Goal: Task Accomplishment & Management: Use online tool/utility

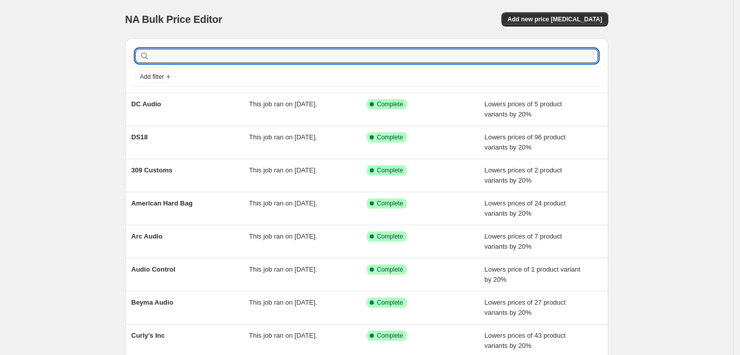
click at [192, 59] on input "text" at bounding box center [374, 56] width 446 height 14
type input "diam"
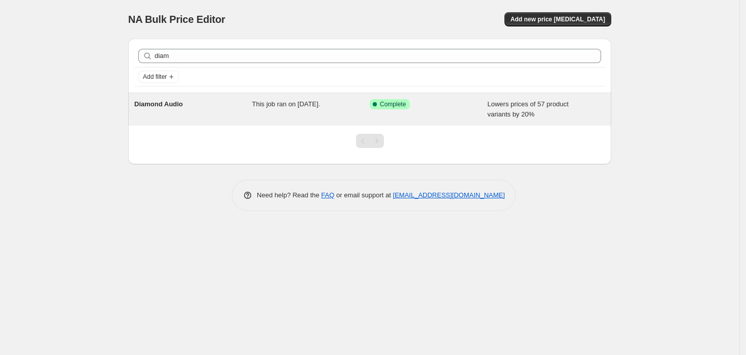
click at [192, 102] on div "Diamond Audio" at bounding box center [193, 109] width 118 height 20
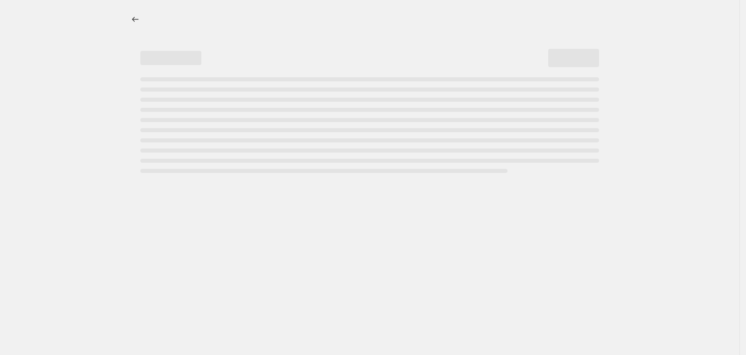
select select "percentage"
select select "vendor"
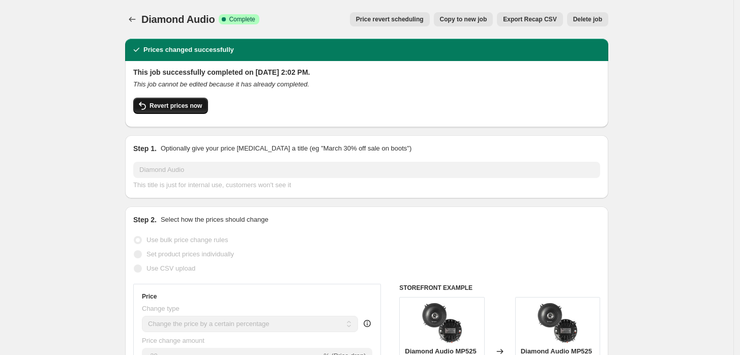
click at [198, 100] on button "Revert prices now" at bounding box center [170, 106] width 75 height 16
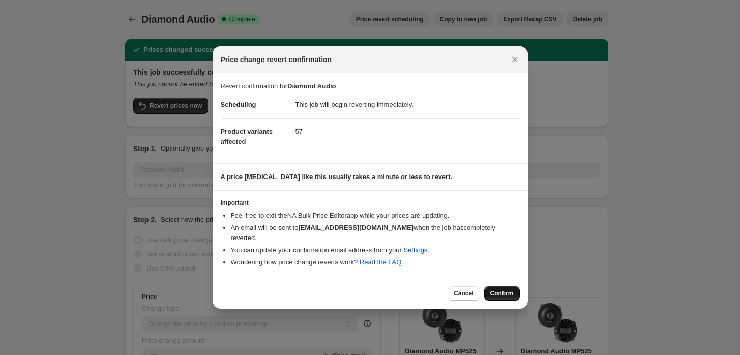
click at [504, 286] on button "Confirm" at bounding box center [502, 293] width 36 height 14
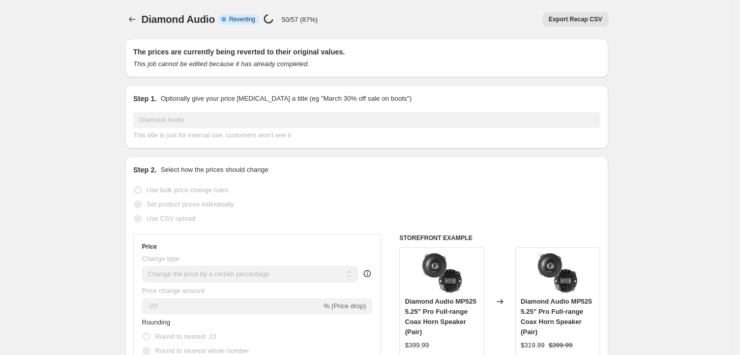
select select "percentage"
select select "vendor"
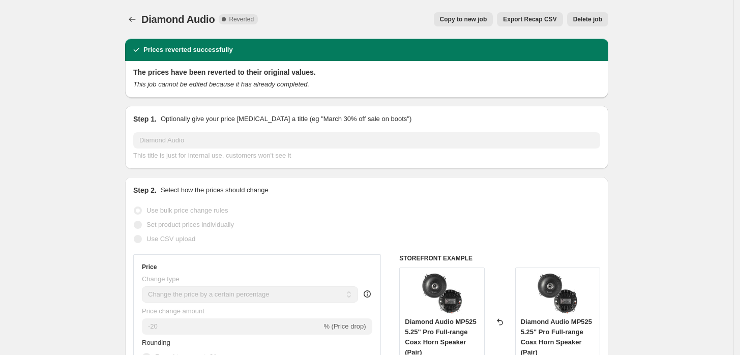
click at [482, 20] on span "Copy to new job" at bounding box center [463, 19] width 47 height 8
select select "percentage"
select select "vendor"
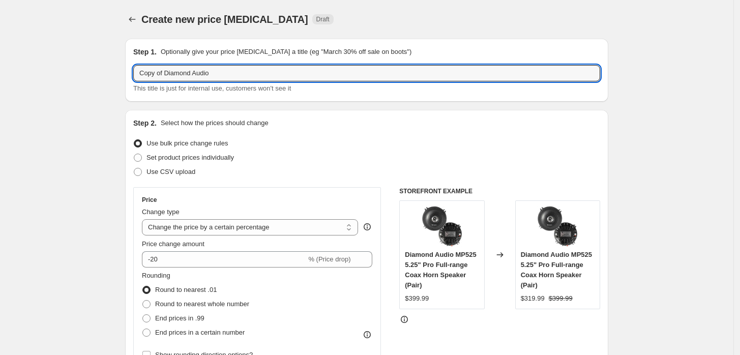
drag, startPoint x: 168, startPoint y: 75, endPoint x: 85, endPoint y: 82, distance: 83.7
type input "Diamond Audio"
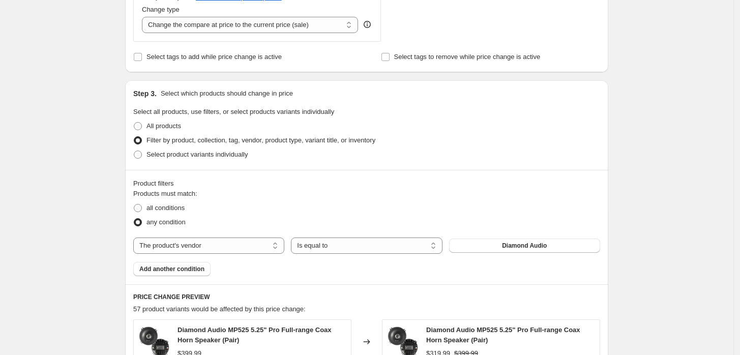
scroll to position [395, 0]
click at [219, 250] on select "The product The product's collection The product's tag The product's vendor The…" at bounding box center [208, 245] width 151 height 16
click at [524, 252] on button "Diamond Audio" at bounding box center [524, 245] width 151 height 14
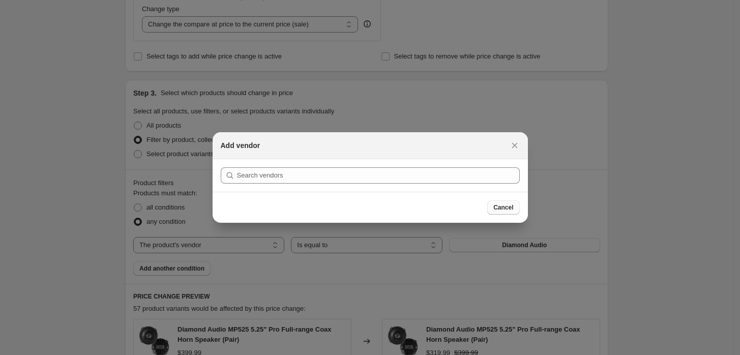
drag, startPoint x: 511, startPoint y: 210, endPoint x: 505, endPoint y: 210, distance: 5.6
click at [505, 210] on span "Cancel" at bounding box center [503, 207] width 20 height 8
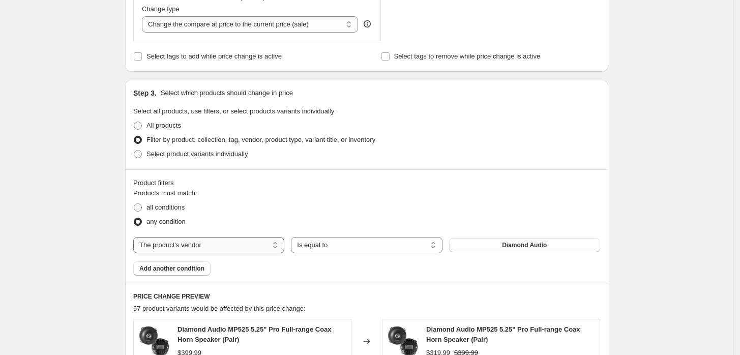
click at [250, 240] on select "The product The product's collection The product's tag The product's vendor The…" at bounding box center [208, 245] width 151 height 16
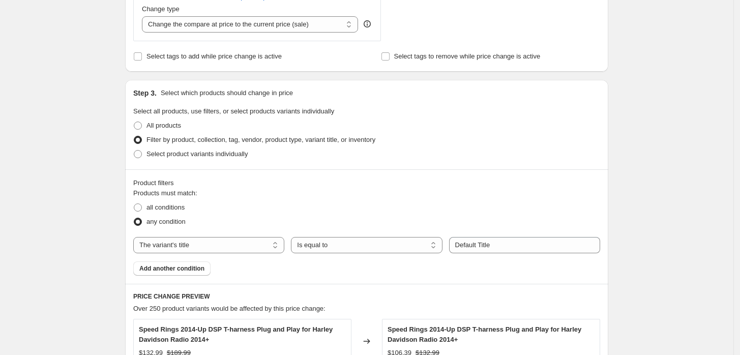
click at [228, 236] on div "Products must match: all conditions any condition The product The product's col…" at bounding box center [366, 231] width 467 height 87
click at [227, 241] on select "The product The product's collection The product's tag The product's vendor The…" at bounding box center [208, 245] width 151 height 16
select select "vendor"
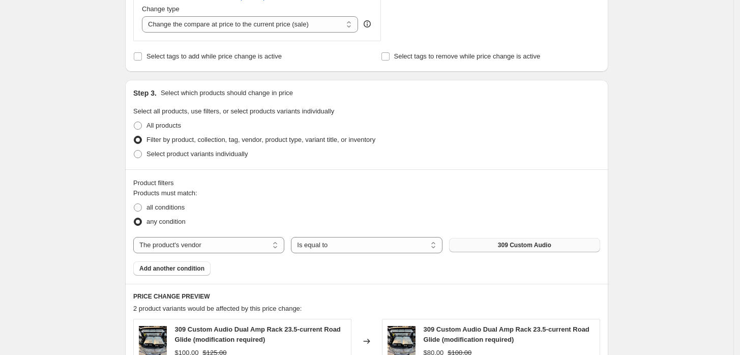
click at [514, 242] on span "309 Custom Audio" at bounding box center [524, 245] width 53 height 8
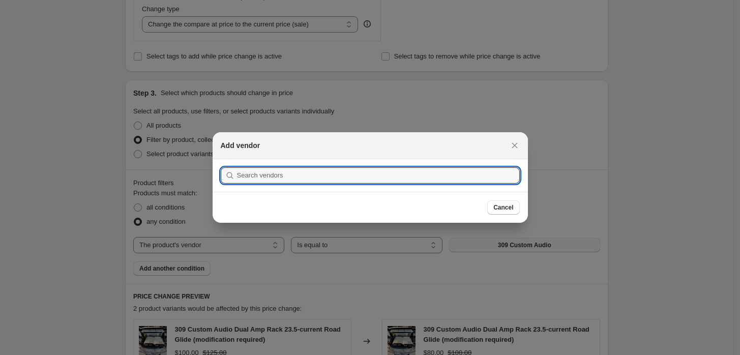
scroll to position [0, 0]
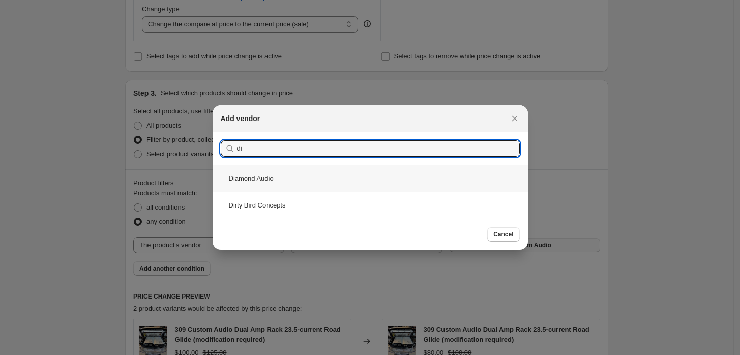
type input "di"
click at [342, 180] on div "Diamond Audio" at bounding box center [369, 178] width 315 height 27
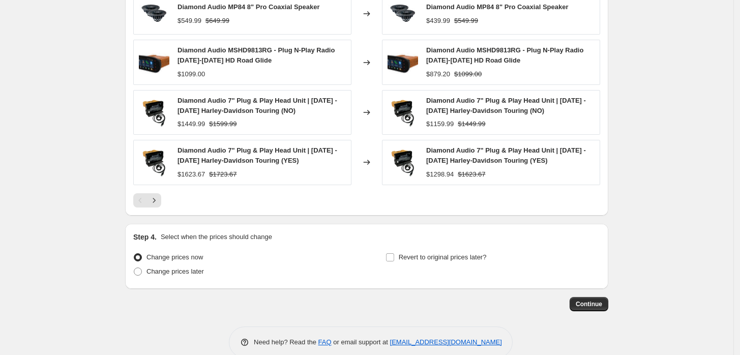
scroll to position [788, 0]
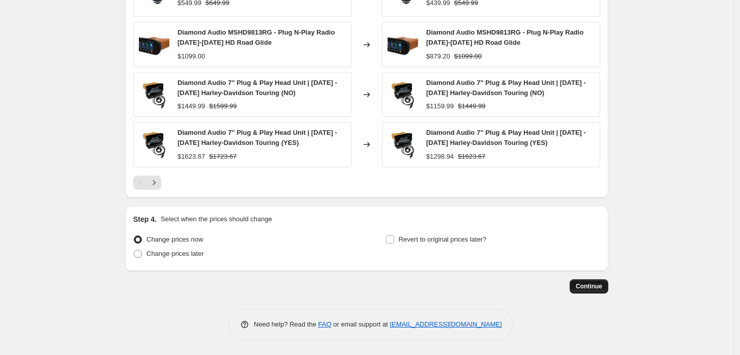
click at [585, 290] on span "Continue" at bounding box center [588, 286] width 26 height 8
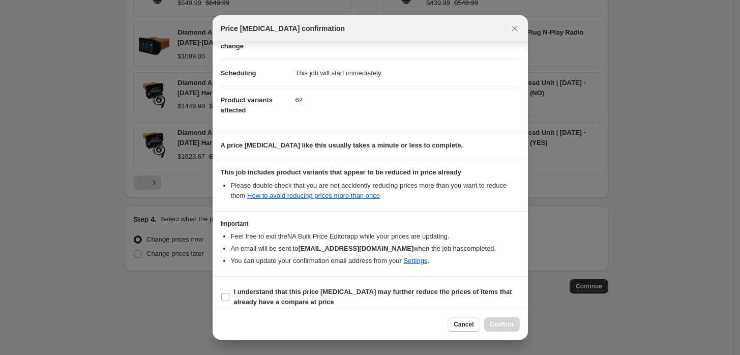
scroll to position [72, 0]
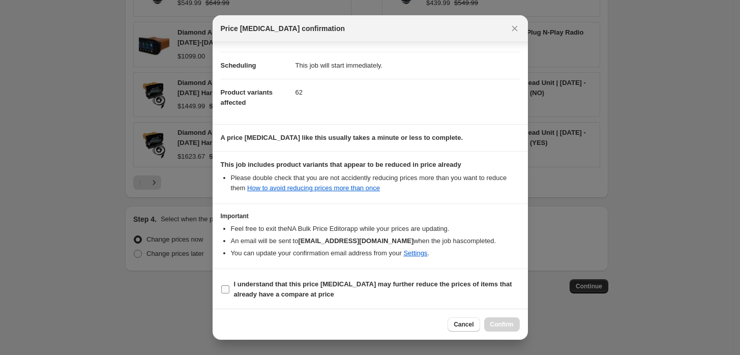
click at [389, 284] on b "I understand that this price [MEDICAL_DATA] may further reduce the prices of it…" at bounding box center [373, 289] width 278 height 18
click at [229, 285] on input "I understand that this price [MEDICAL_DATA] may further reduce the prices of it…" at bounding box center [225, 289] width 8 height 8
checkbox input "true"
click at [518, 321] on button "Confirm" at bounding box center [502, 324] width 36 height 14
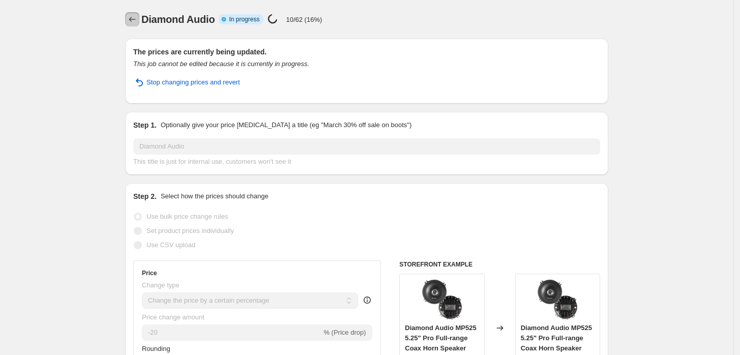
click at [131, 12] on button "Price change jobs" at bounding box center [132, 19] width 14 height 14
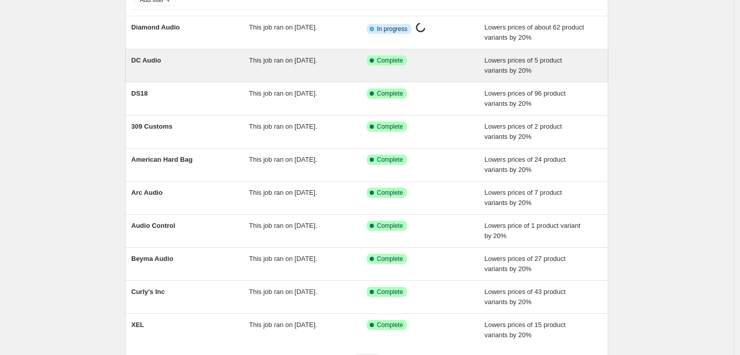
scroll to position [168, 0]
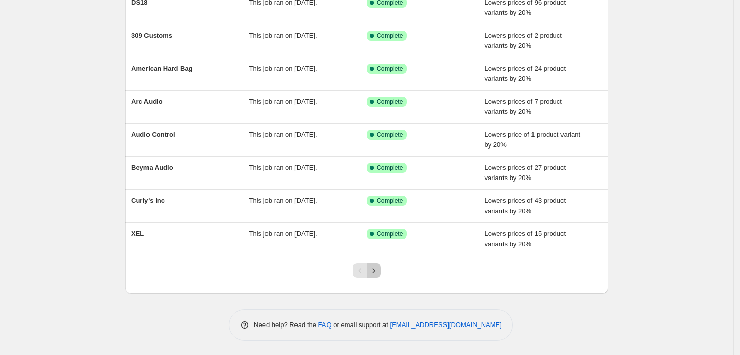
click at [375, 269] on icon "Next" at bounding box center [374, 270] width 10 height 10
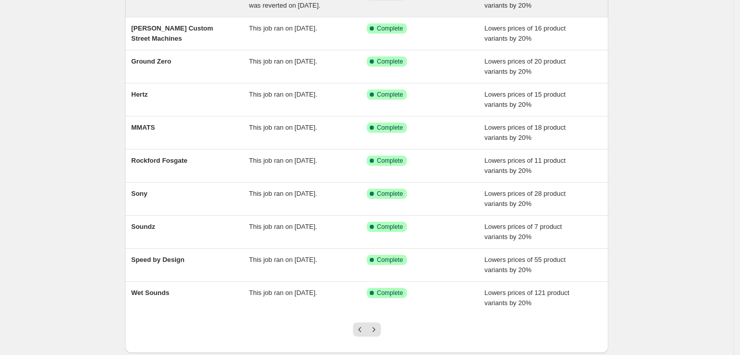
scroll to position [0, 0]
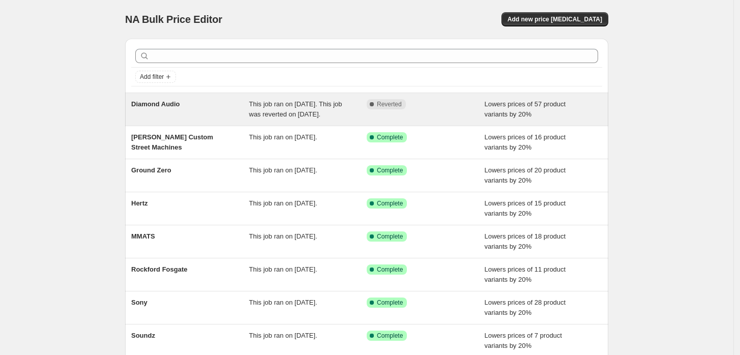
click at [344, 104] on div "This job ran on [DATE]. This job was reverted on [DATE]." at bounding box center [308, 109] width 118 height 20
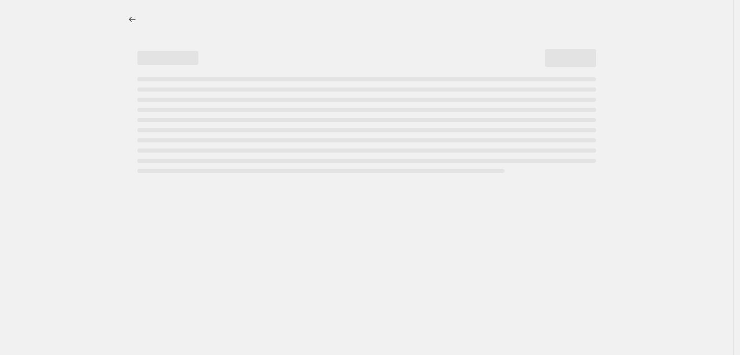
select select "percentage"
select select "vendor"
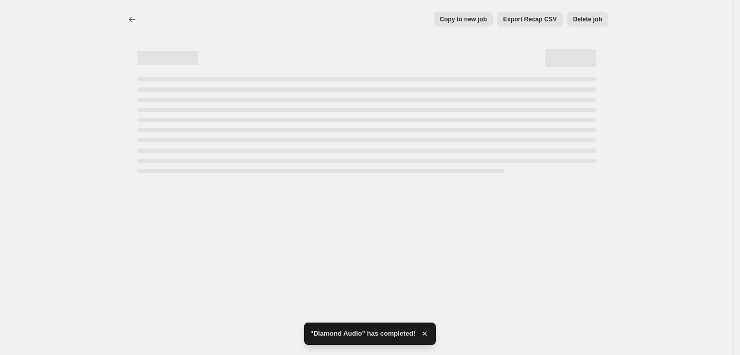
select select "percentage"
select select "vendor"
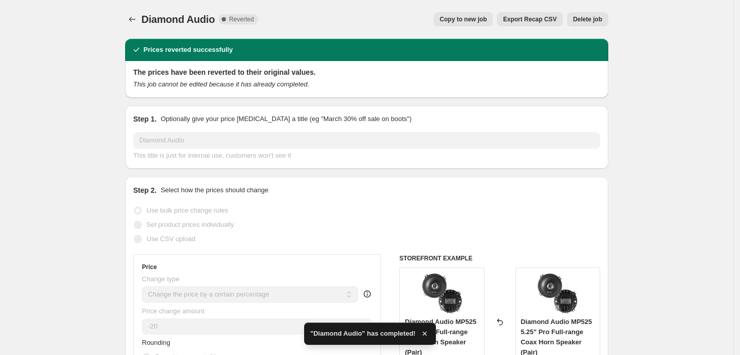
click at [590, 24] on button "Delete job" at bounding box center [587, 19] width 41 height 14
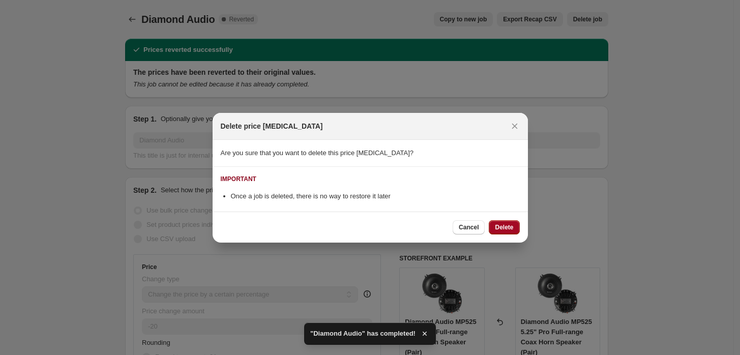
click at [509, 233] on button "Delete" at bounding box center [504, 227] width 31 height 14
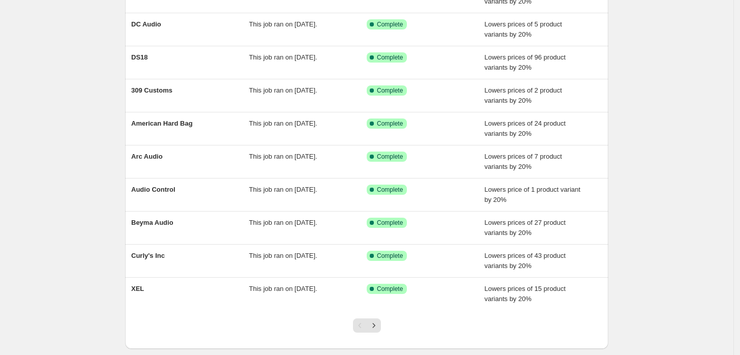
scroll to position [168, 0]
